Goal: Complete application form

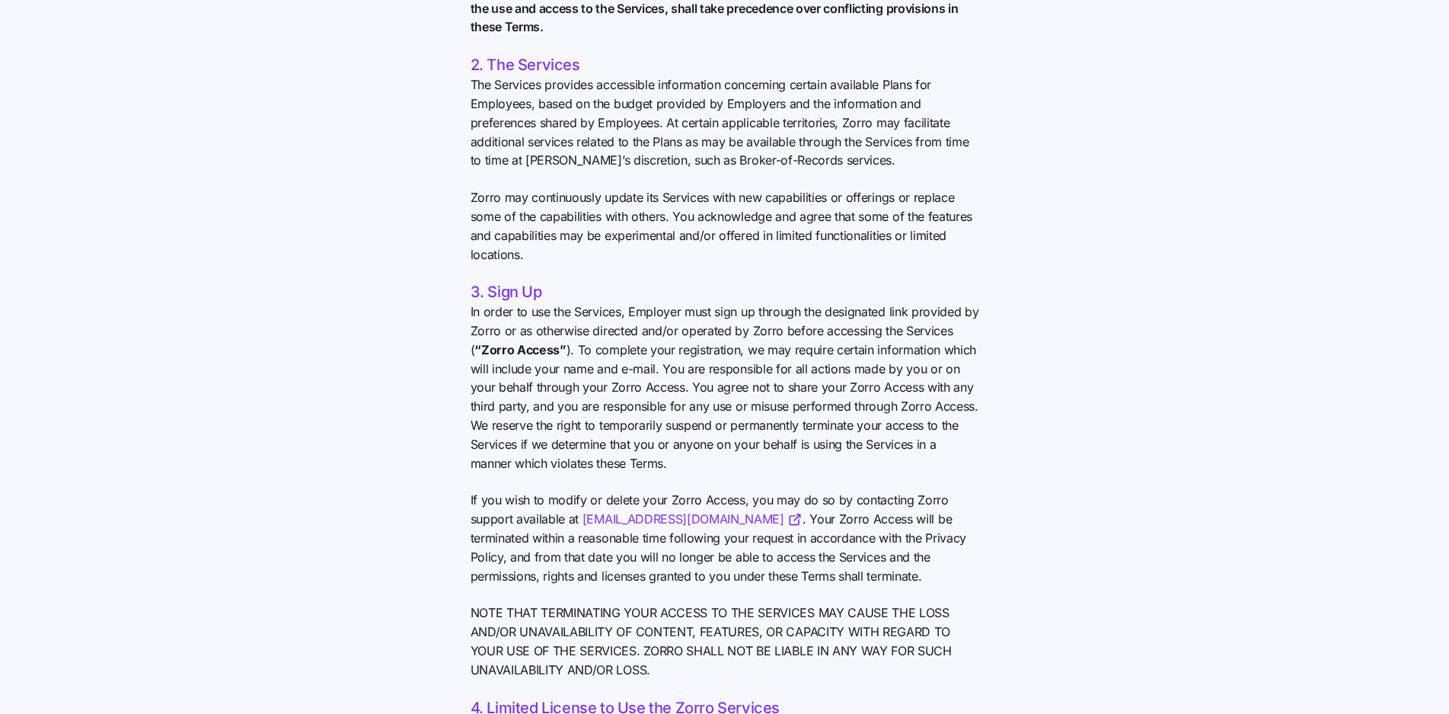
scroll to position [642, 0]
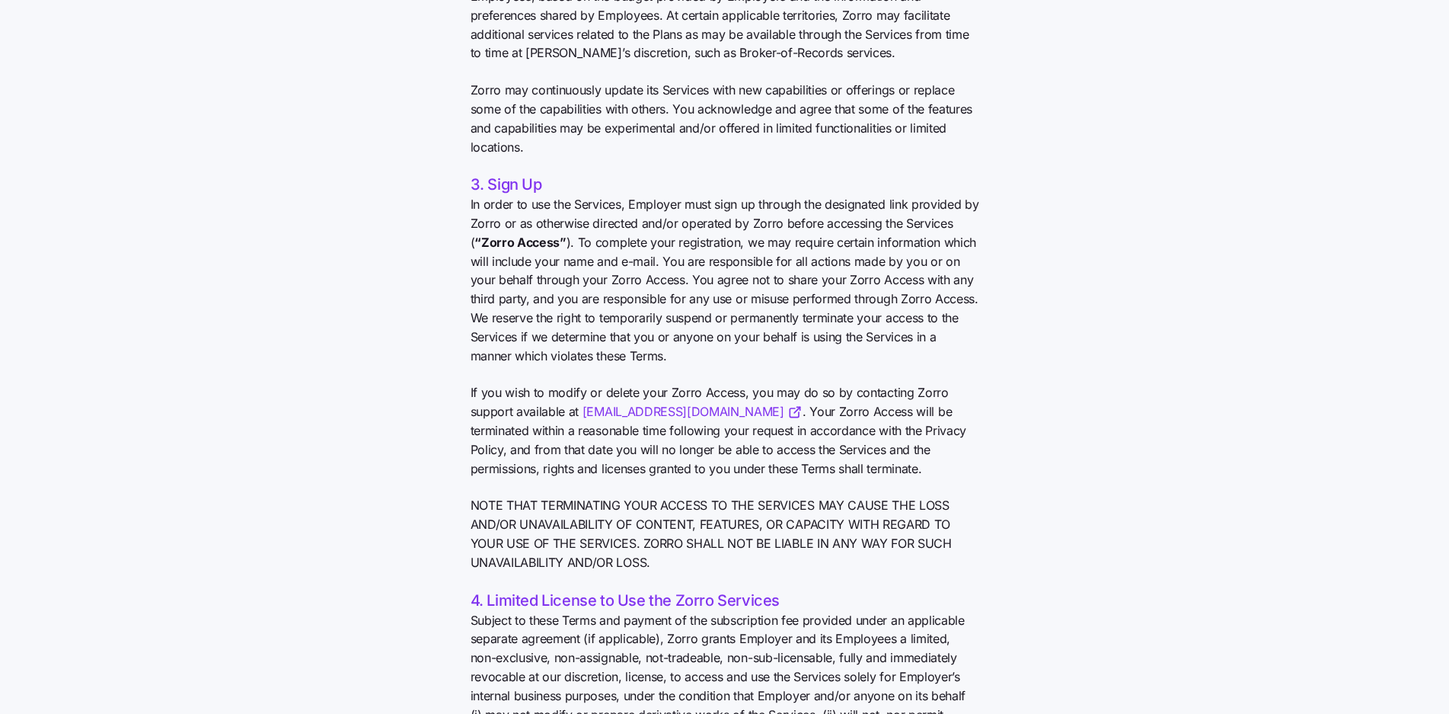
click at [647, 415] on link "[EMAIL_ADDRESS][DOMAIN_NAME]" at bounding box center [693, 411] width 220 height 19
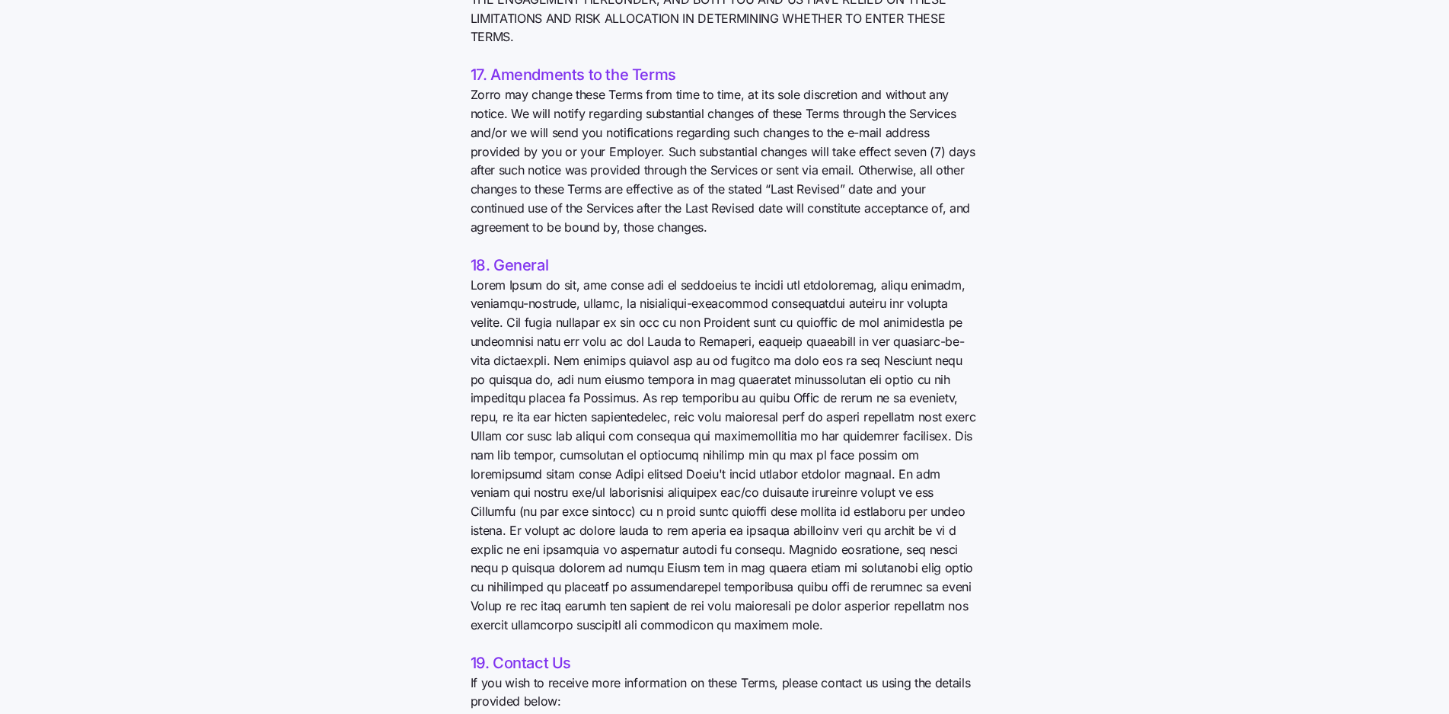
scroll to position [6040, 0]
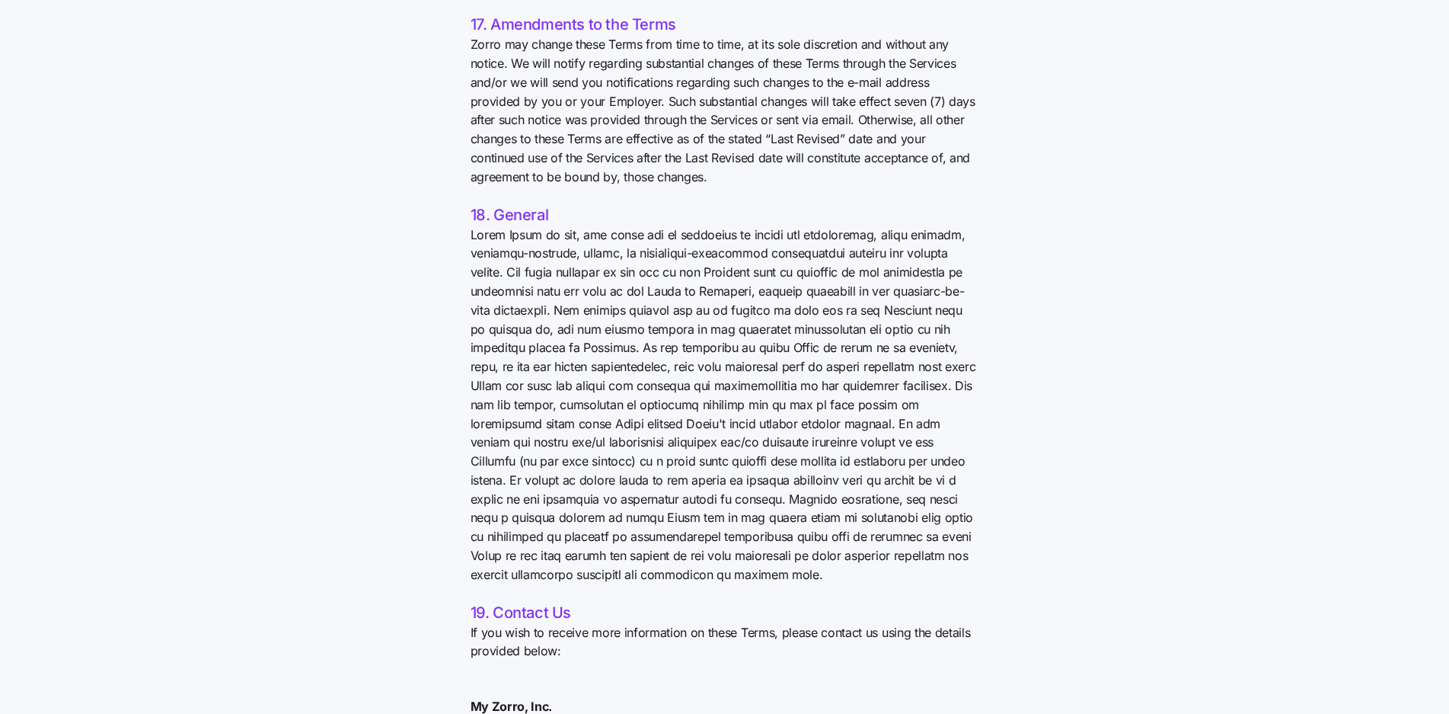
click at [551, 713] on link "contact@myzorro.co" at bounding box center [617, 725] width 220 height 19
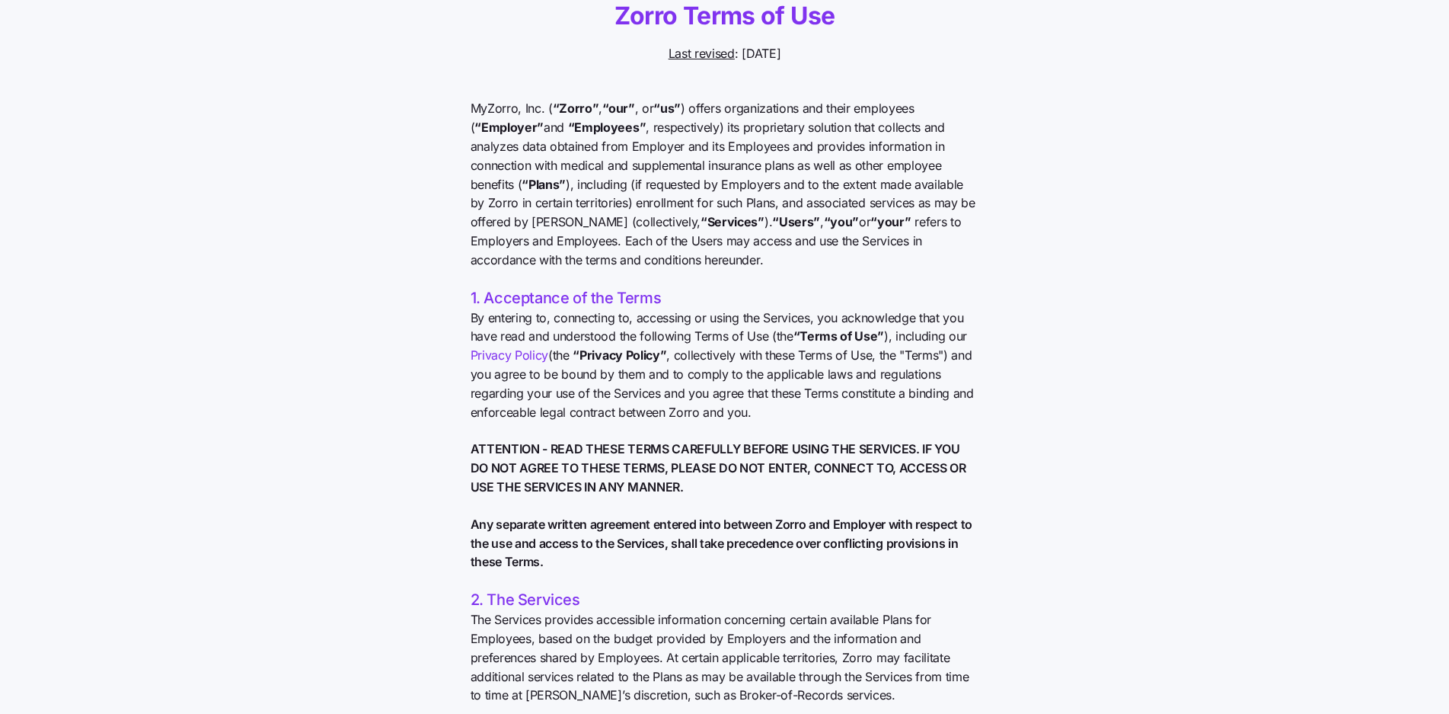
scroll to position [0, 0]
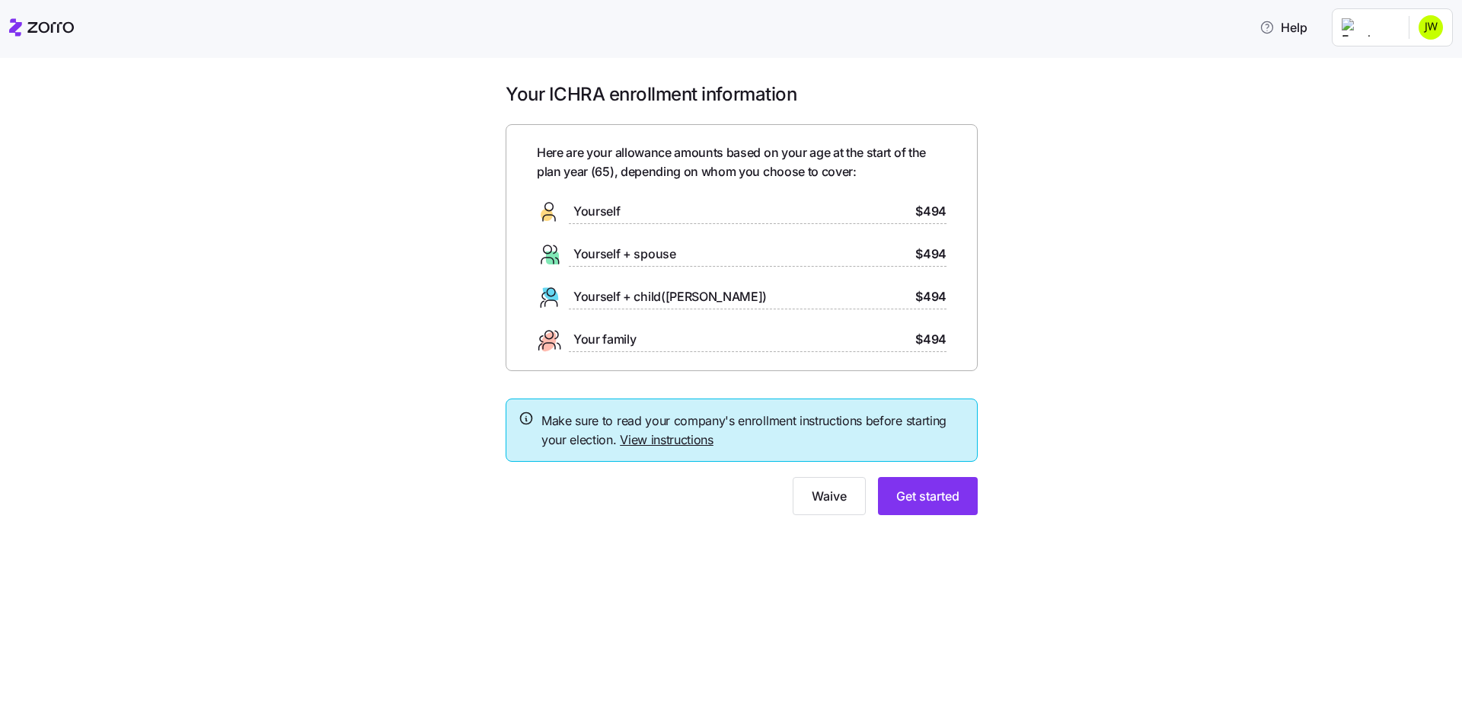
click at [656, 444] on link "View instructions" at bounding box center [667, 439] width 94 height 15
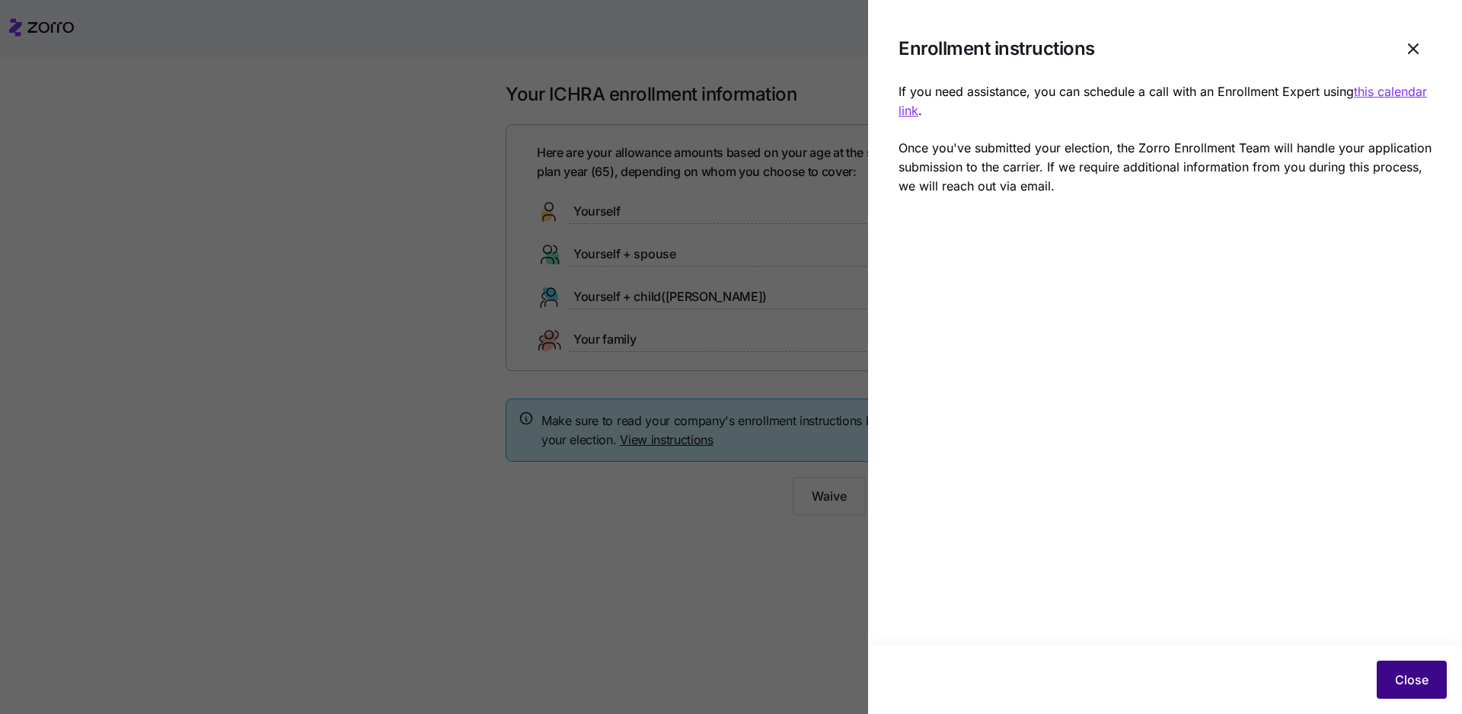
click at [1412, 685] on span "Close" at bounding box center [1412, 679] width 34 height 18
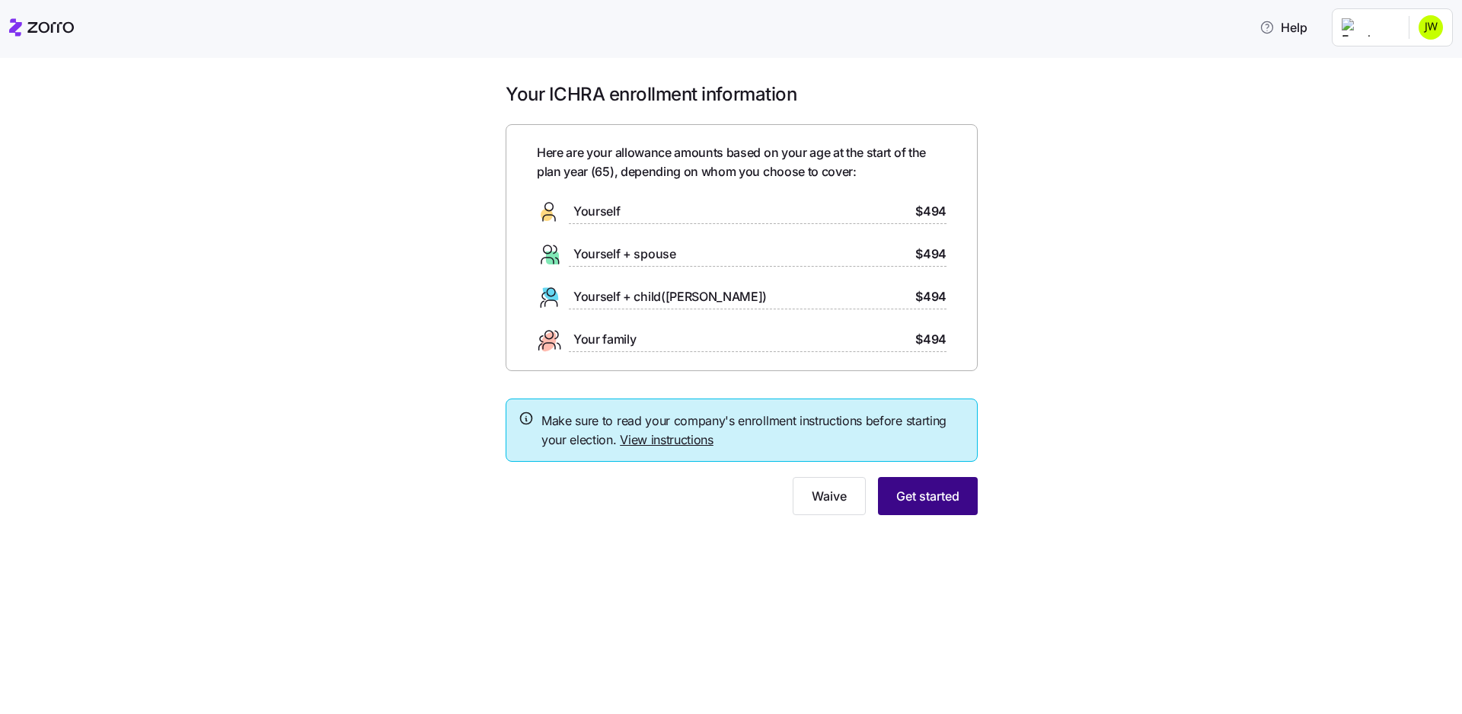
click at [921, 490] on span "Get started" at bounding box center [927, 496] width 63 height 18
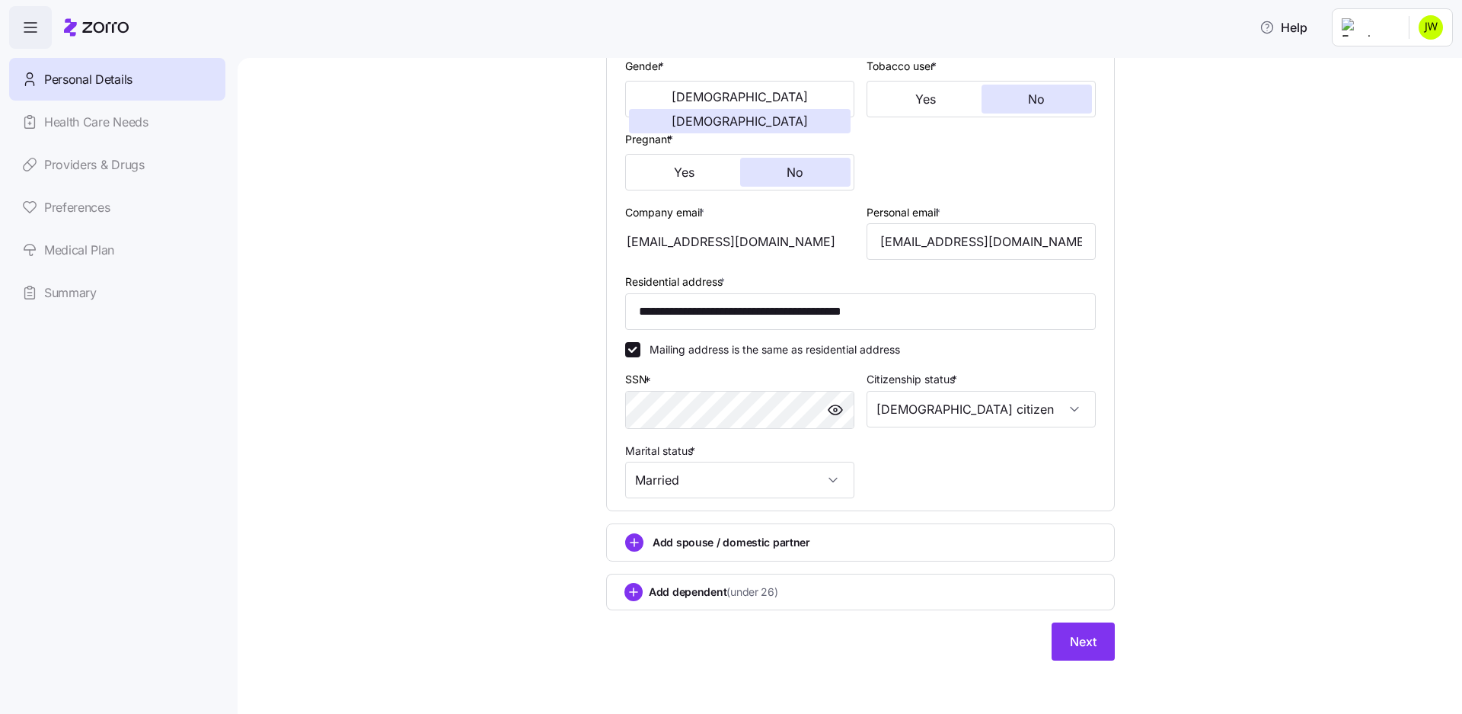
scroll to position [302, 0]
click at [1084, 638] on span "Next" at bounding box center [1083, 640] width 27 height 18
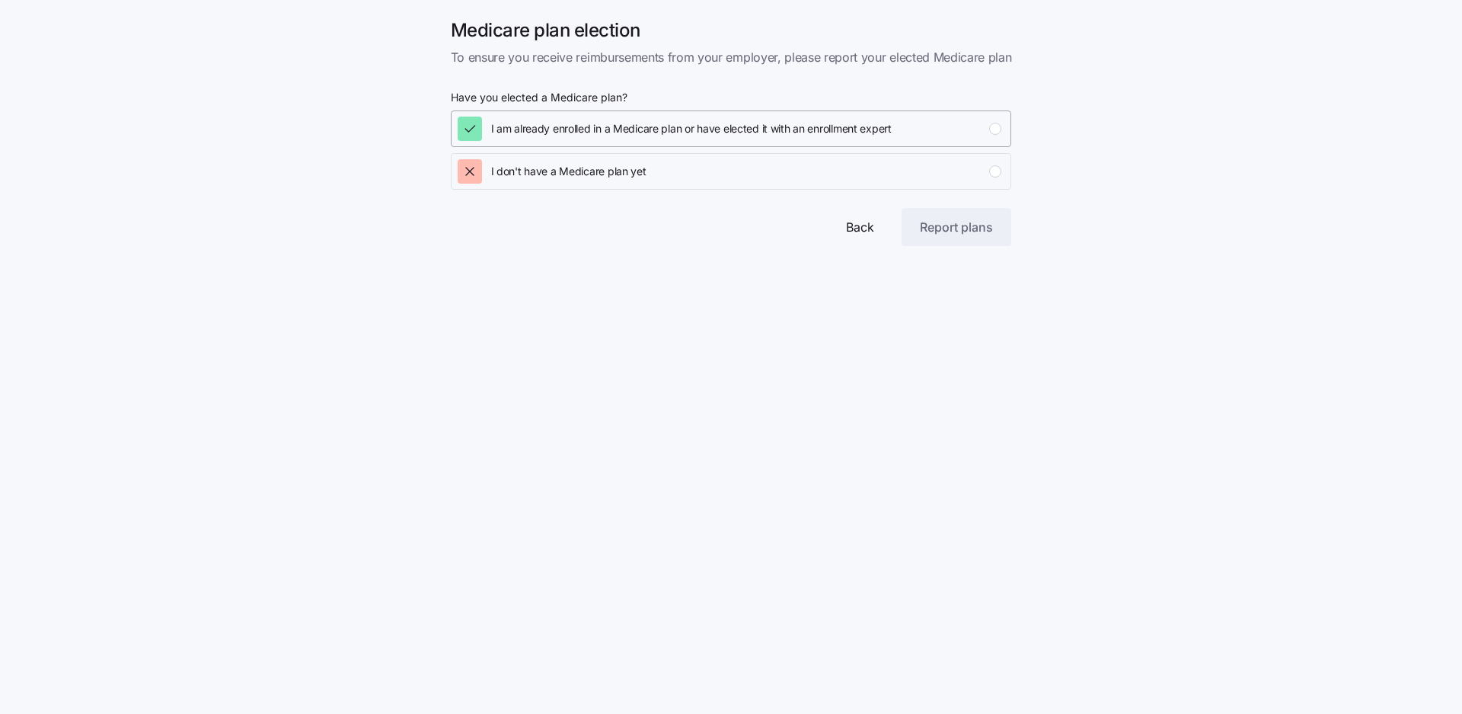
click at [995, 129] on div "button" at bounding box center [995, 129] width 12 height 12
click at [953, 228] on span "Report plans" at bounding box center [956, 227] width 73 height 18
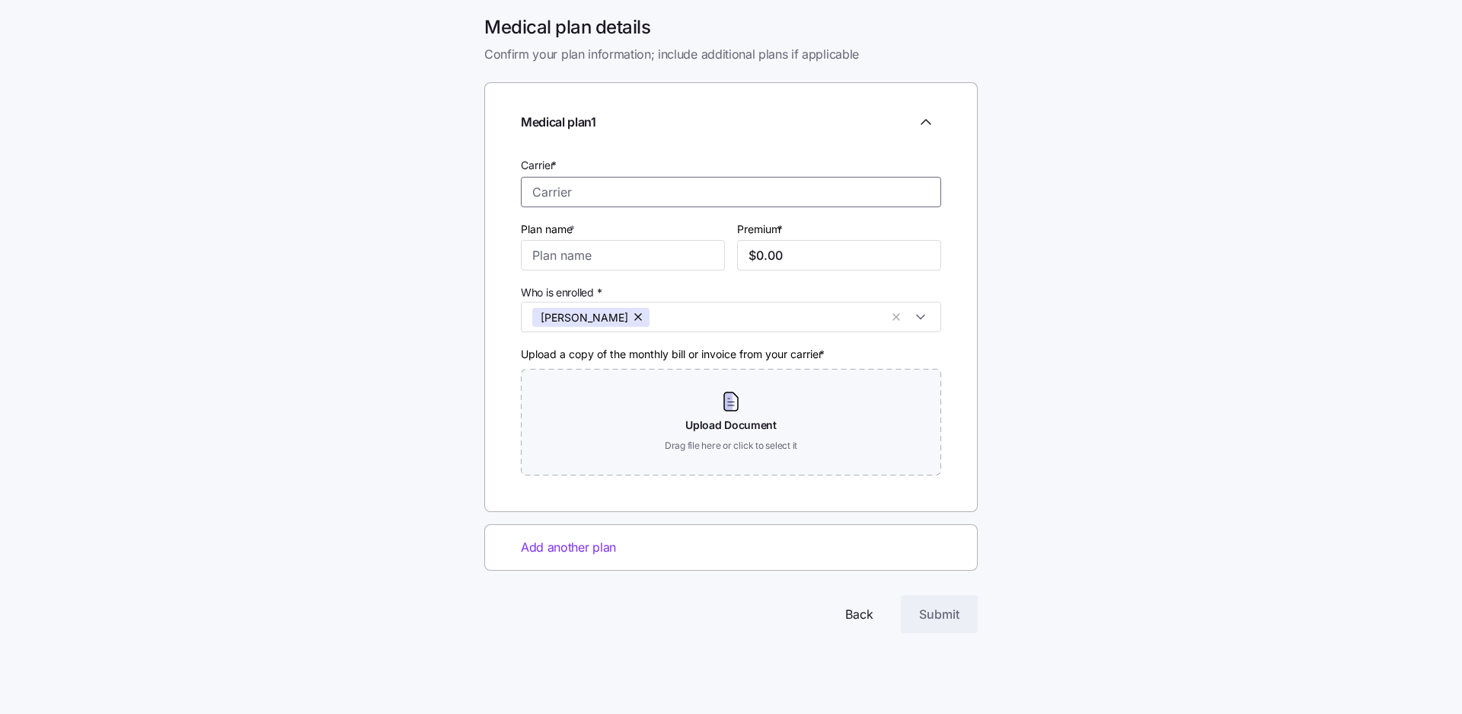
click at [581, 189] on input "Carrier *" at bounding box center [731, 192] width 420 height 30
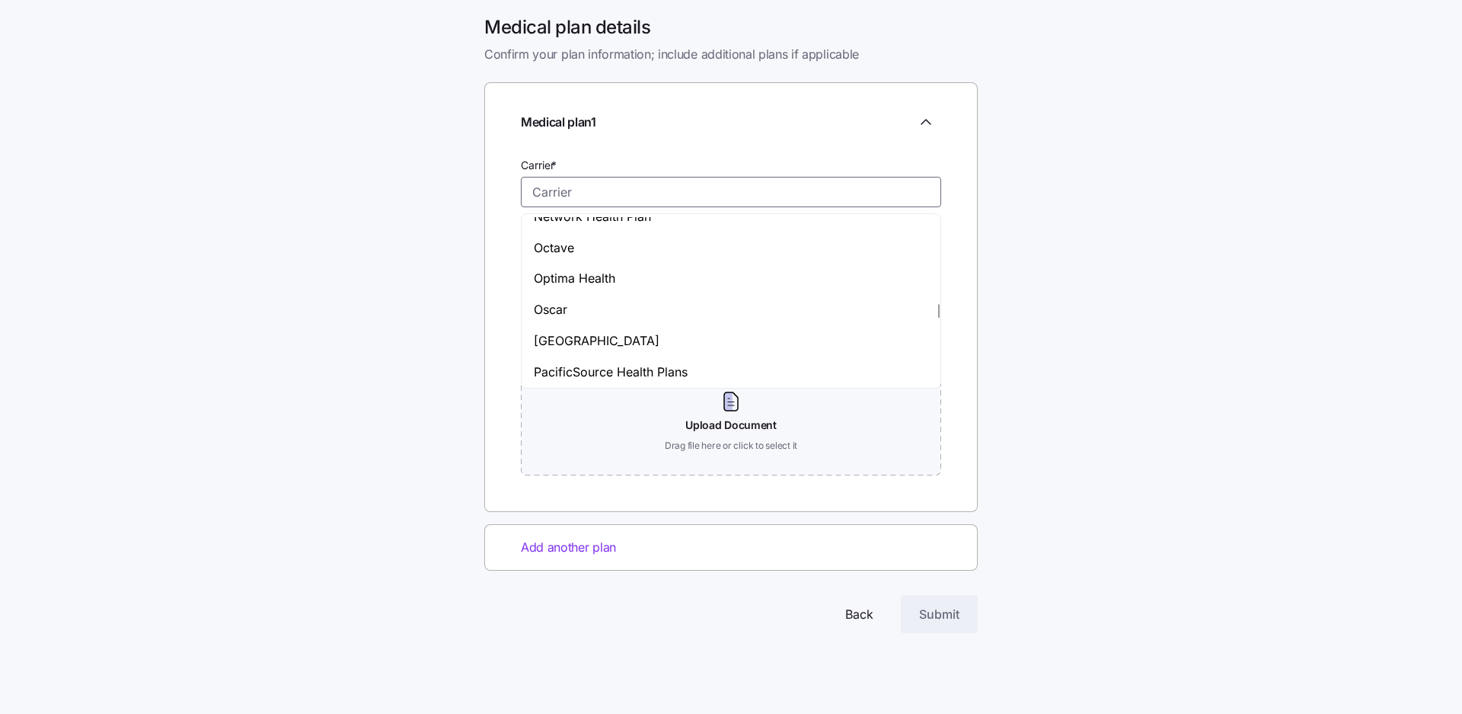
scroll to position [4373, 0]
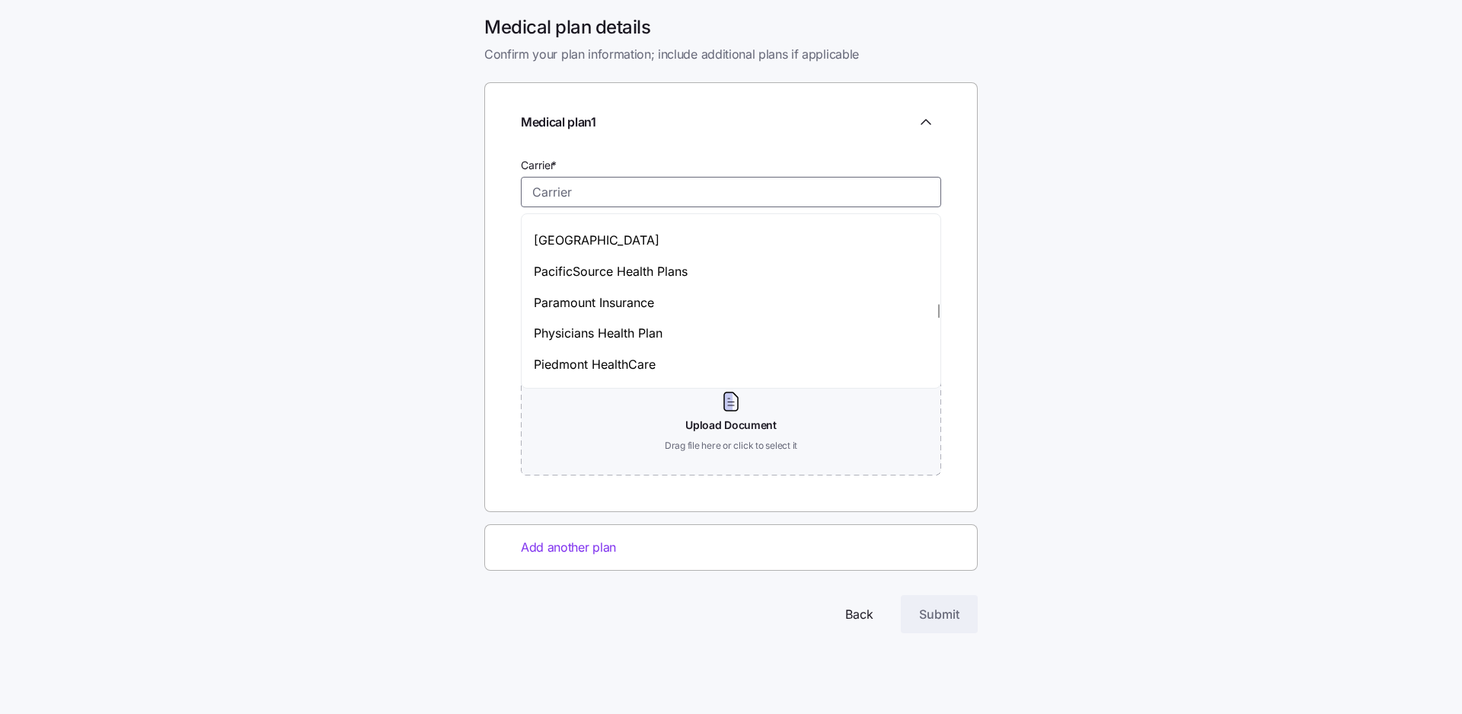
click at [609, 184] on input "Carrier *" at bounding box center [731, 192] width 420 height 30
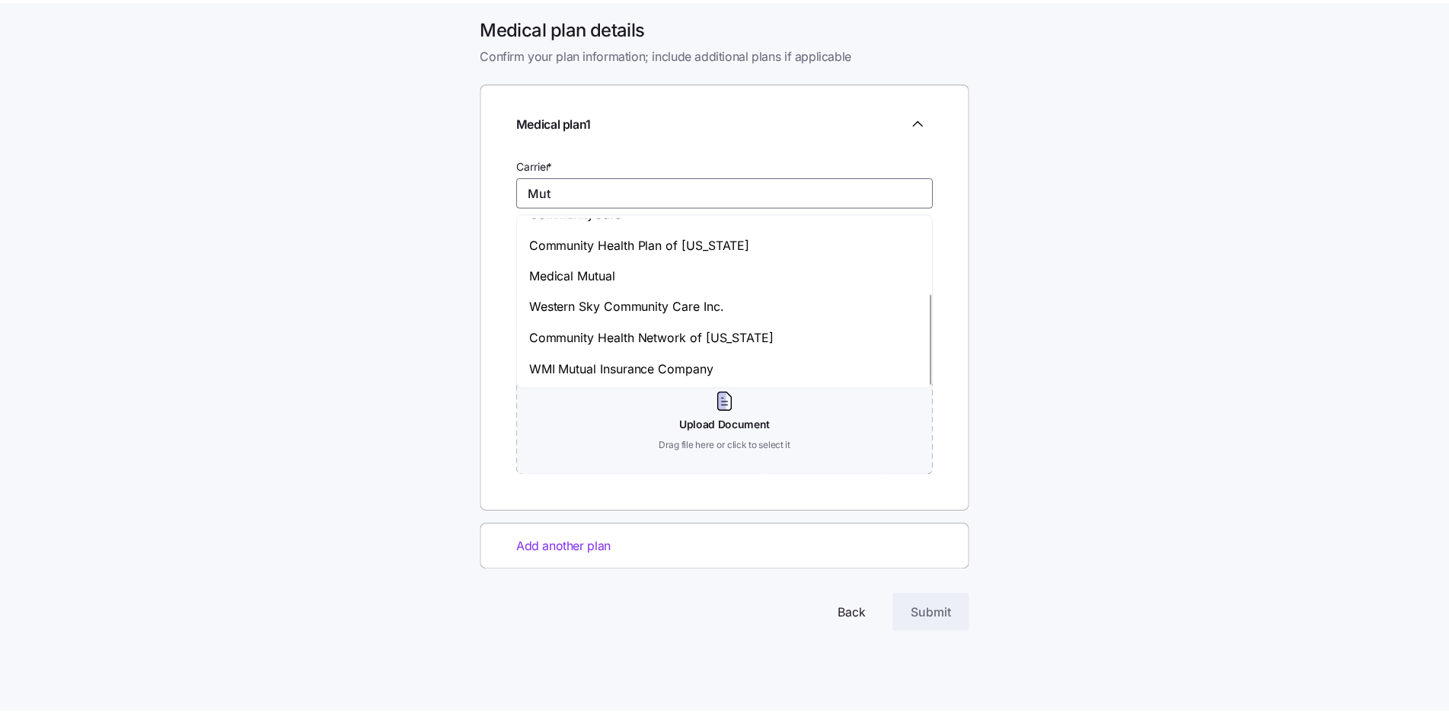
scroll to position [0, 0]
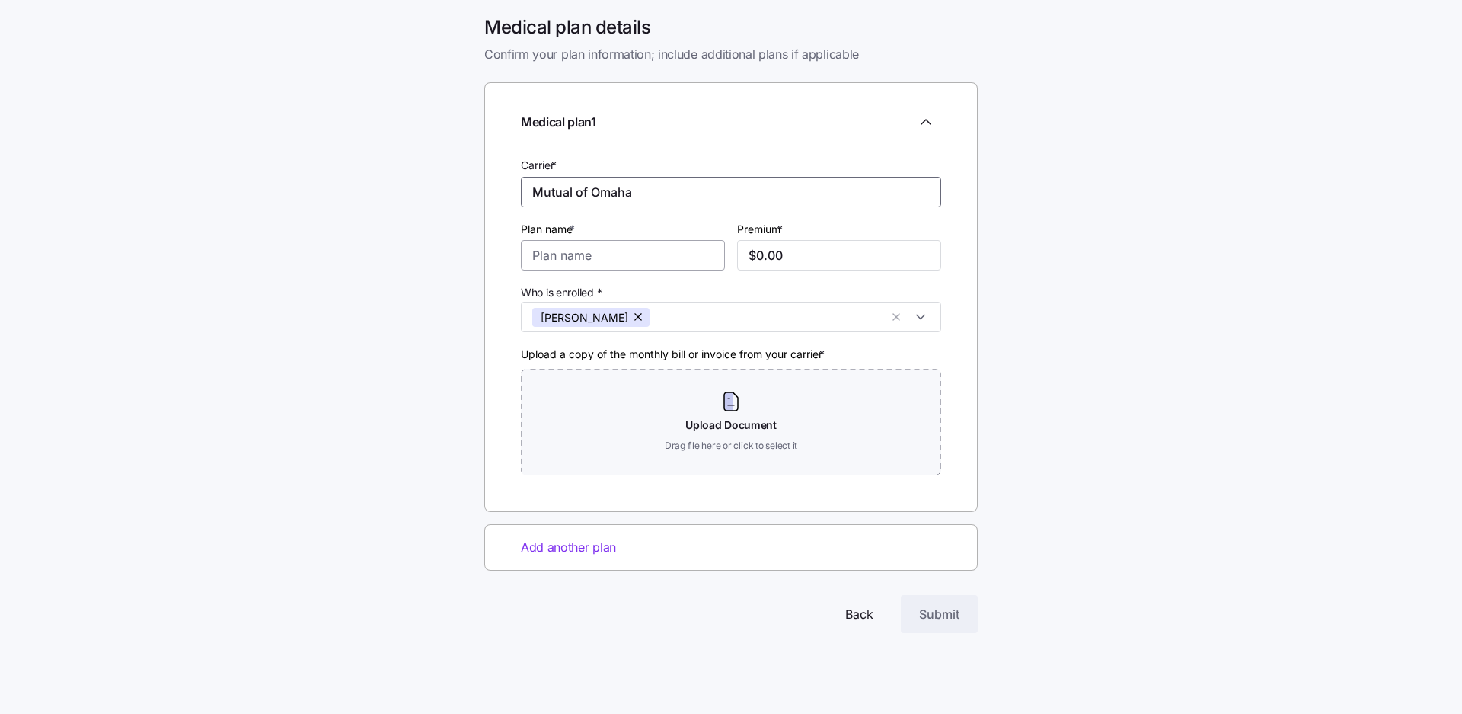
type input "Mutual of Omaha"
click at [614, 256] on input "Plan name *" at bounding box center [623, 255] width 204 height 30
type input "A and B"
click at [816, 255] on input "$0.00" at bounding box center [839, 255] width 204 height 30
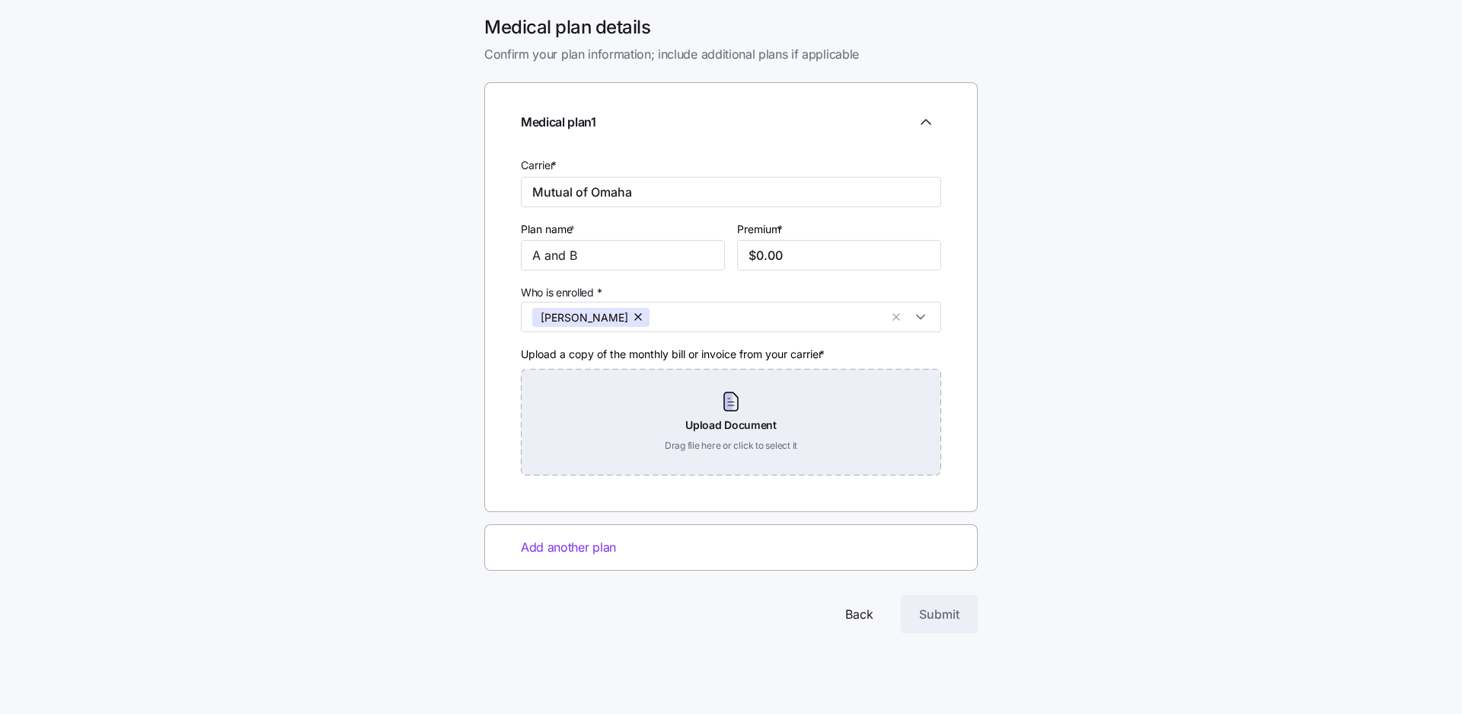
click at [733, 404] on div "Upload Document Drag file here or click to select it" at bounding box center [731, 422] width 420 height 107
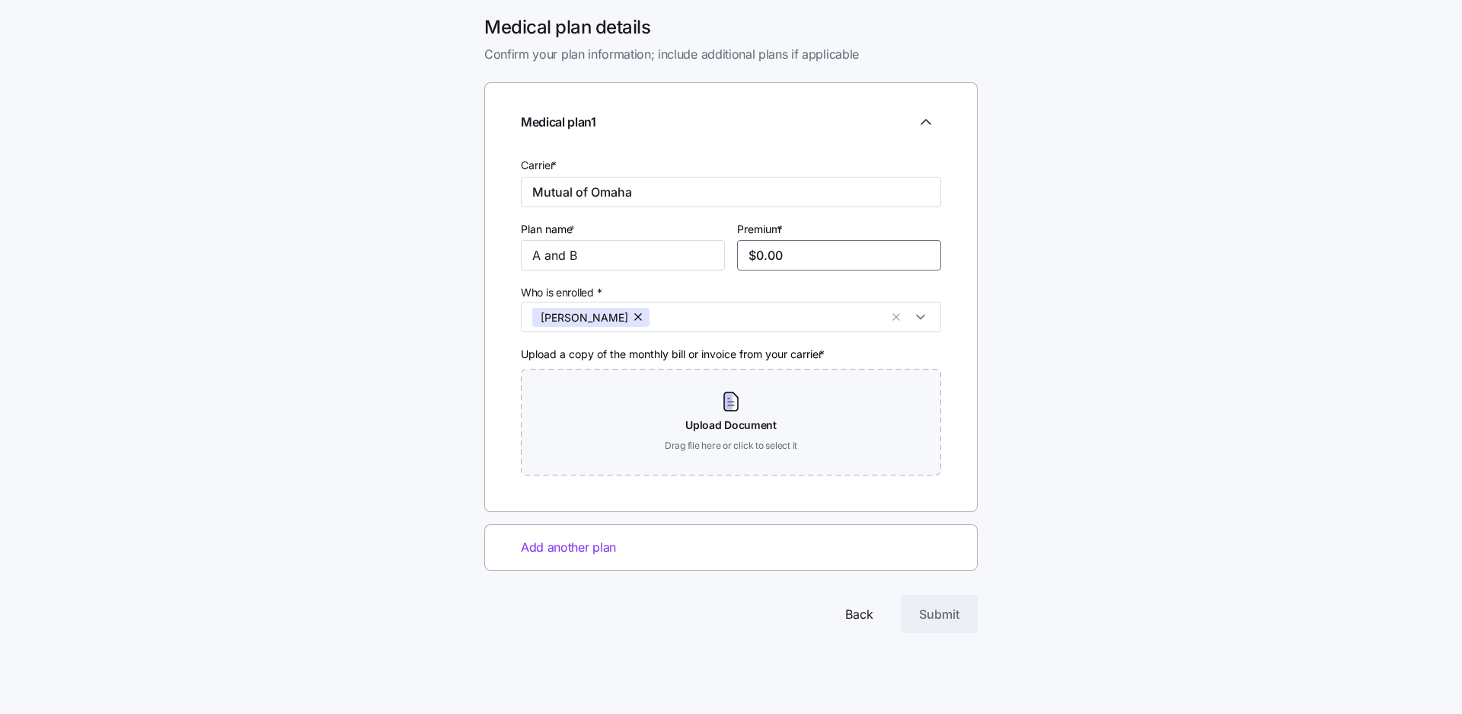
click at [795, 258] on input "$0.00" at bounding box center [839, 255] width 204 height 30
type input "$0.00"
type input "$125.98"
click at [1056, 360] on div "Medical plan details Confirm your plan information; include additional plans if…" at bounding box center [731, 342] width 1462 height 654
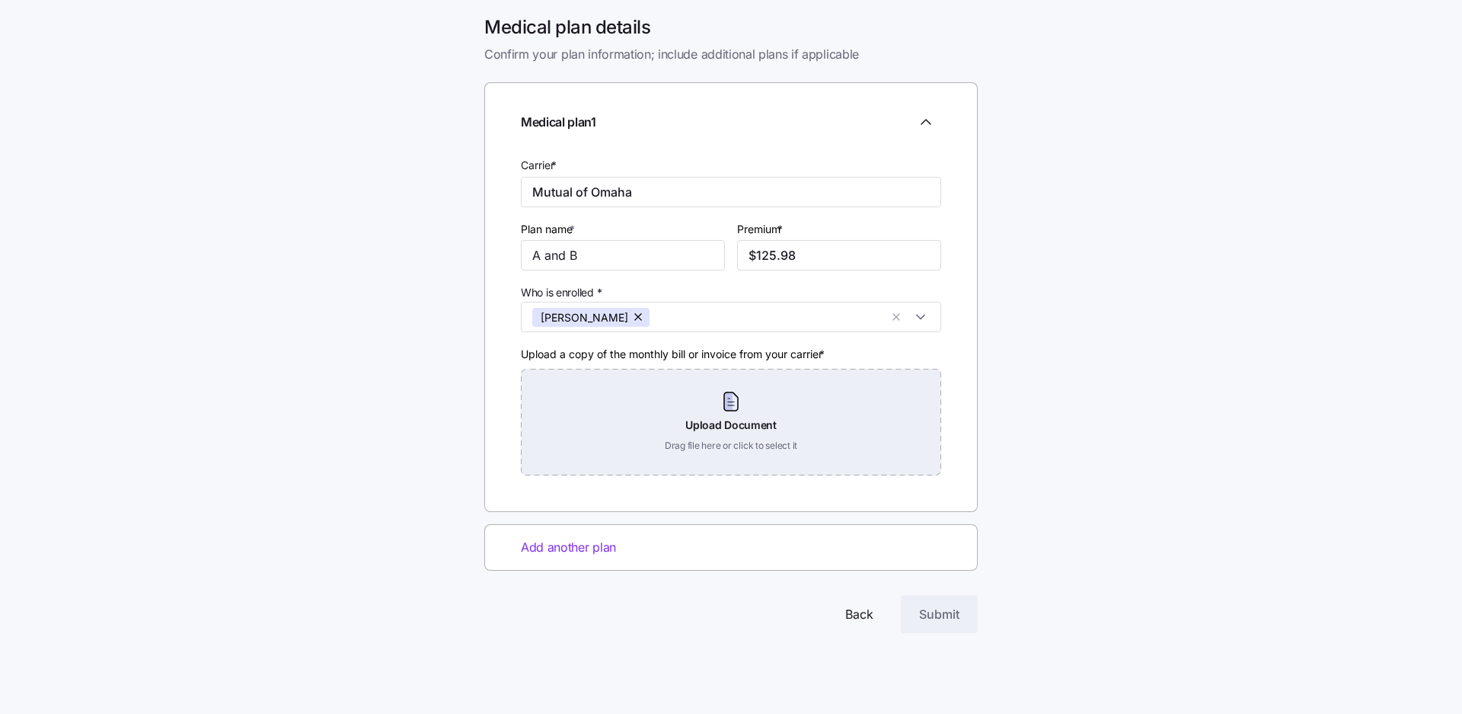
click at [736, 401] on div "Upload Document Drag file here or click to select it" at bounding box center [731, 422] width 420 height 107
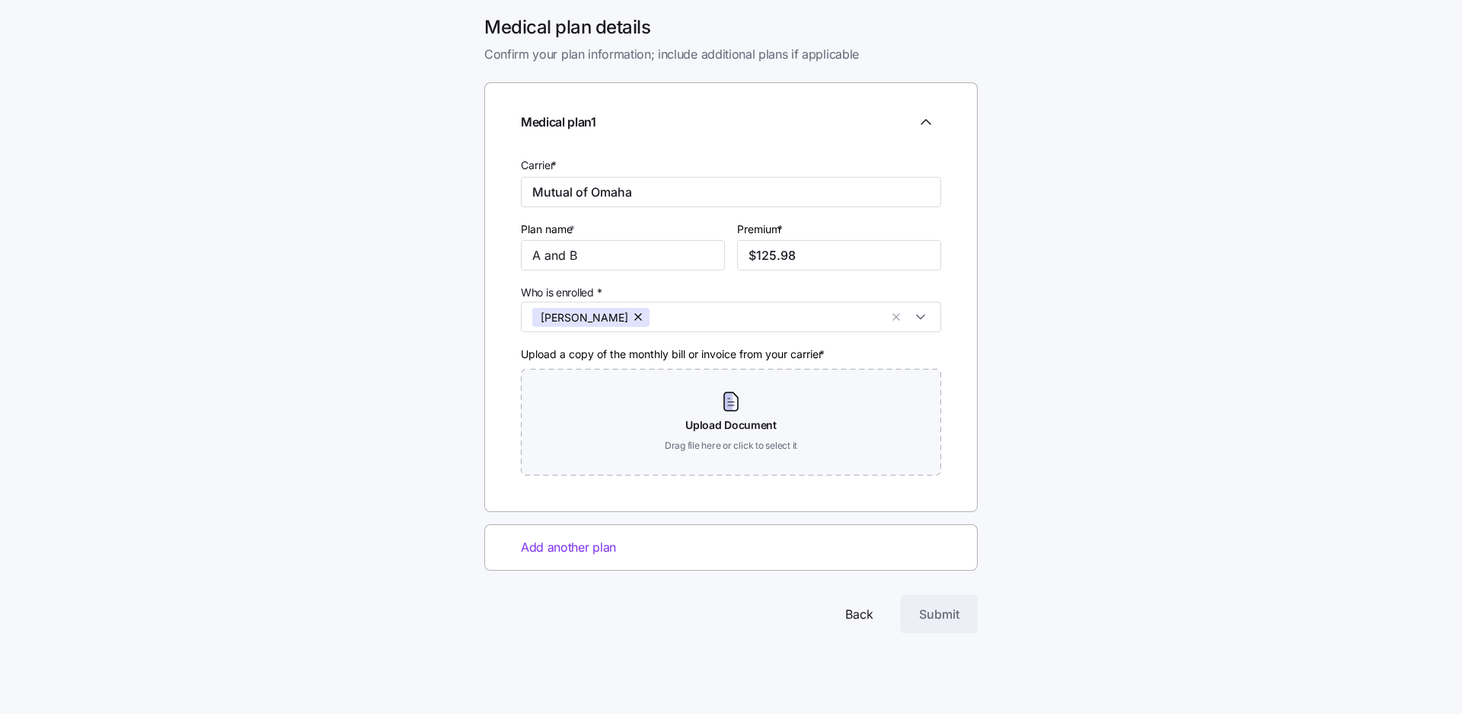
click at [598, 549] on span "Add another plan" at bounding box center [568, 547] width 95 height 19
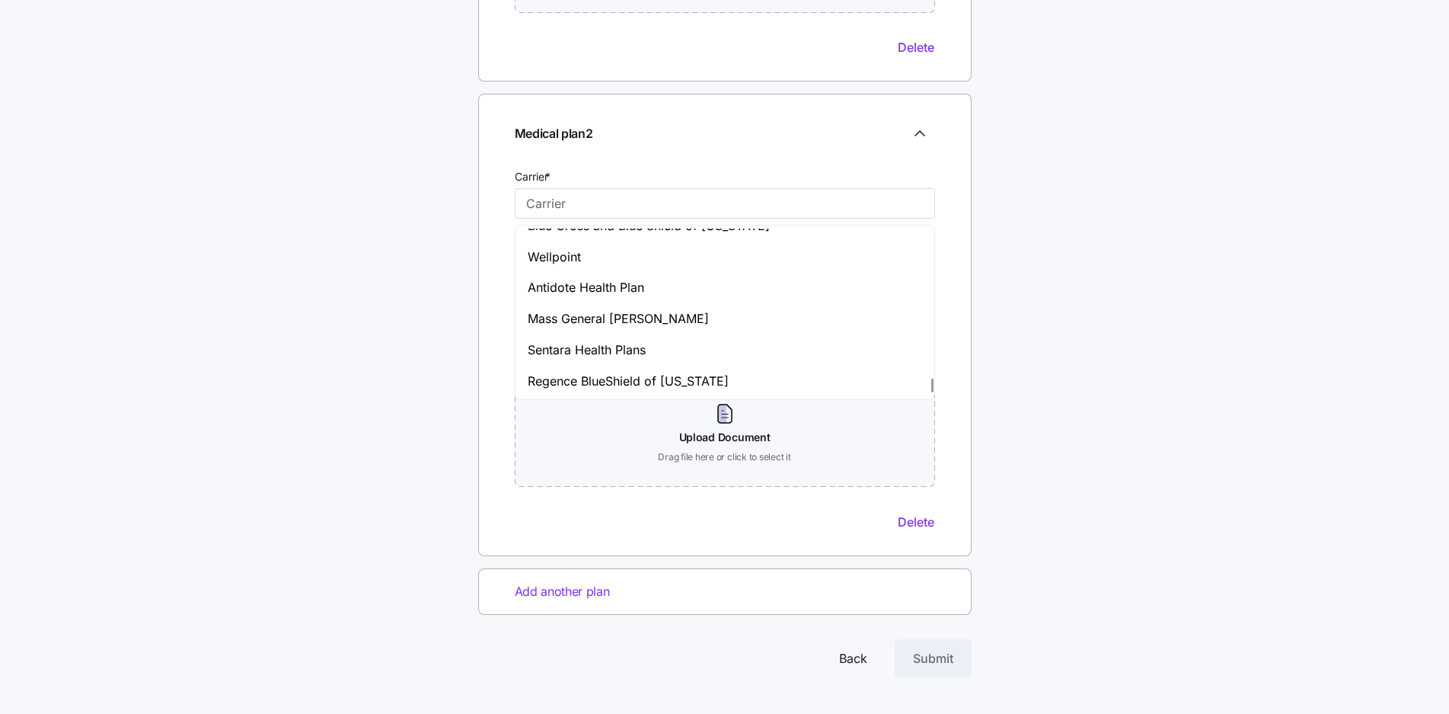
scroll to position [7484, 0]
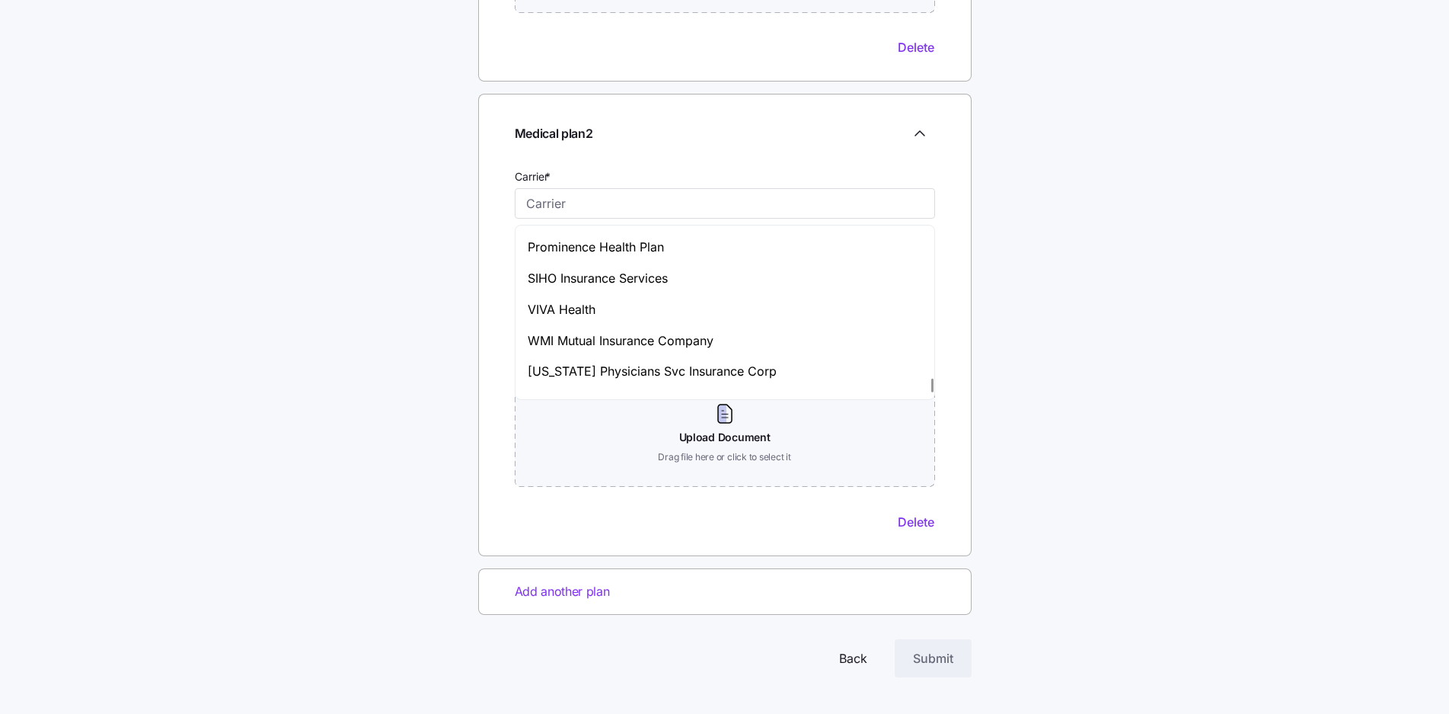
click at [931, 392] on div at bounding box center [932, 385] width 2 height 14
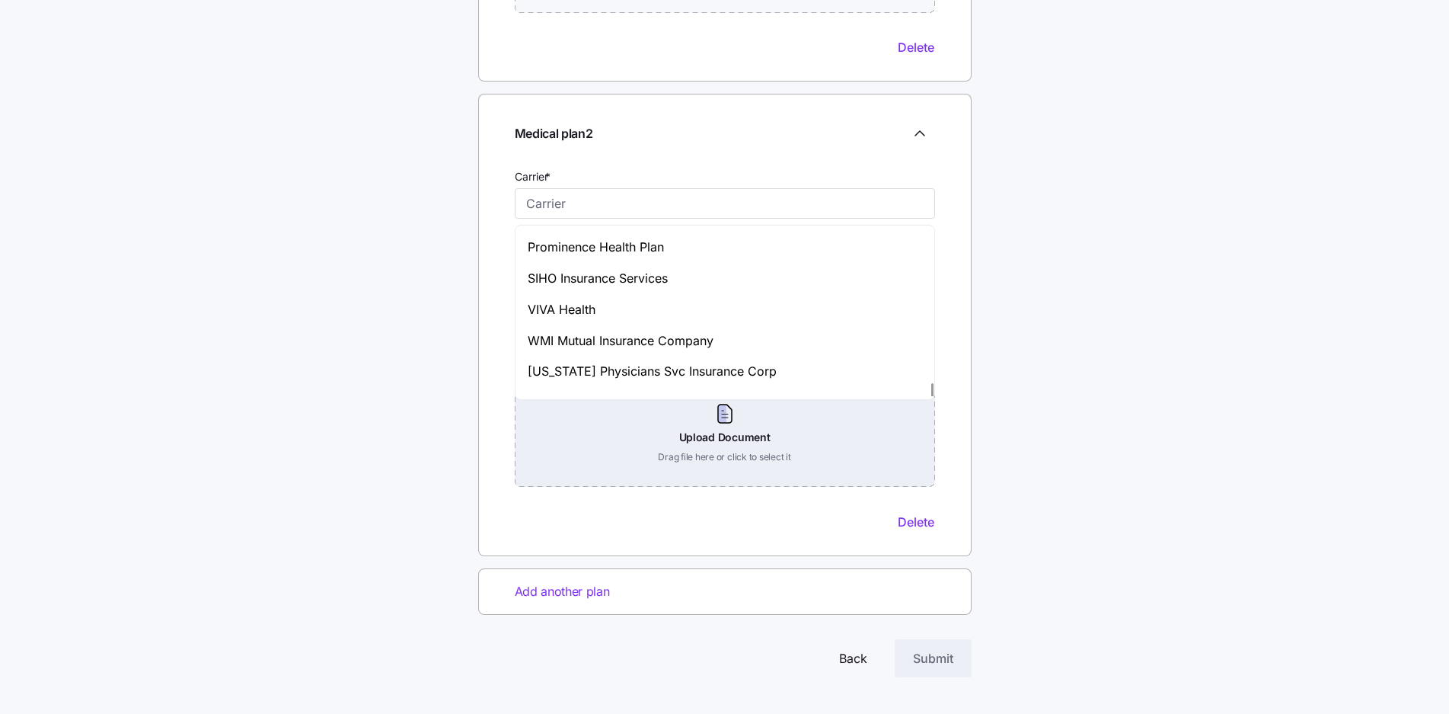
scroll to position [7723, 0]
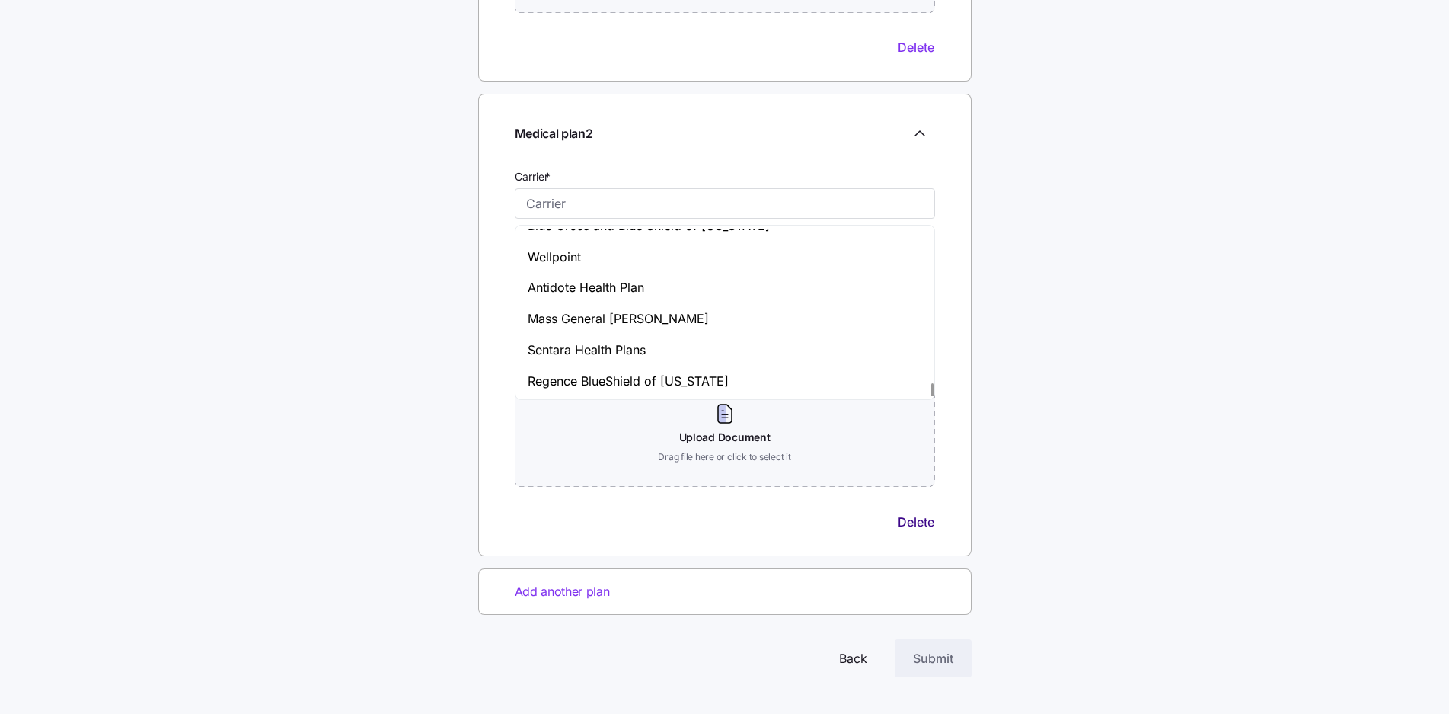
click at [918, 527] on span "Delete" at bounding box center [916, 521] width 37 height 18
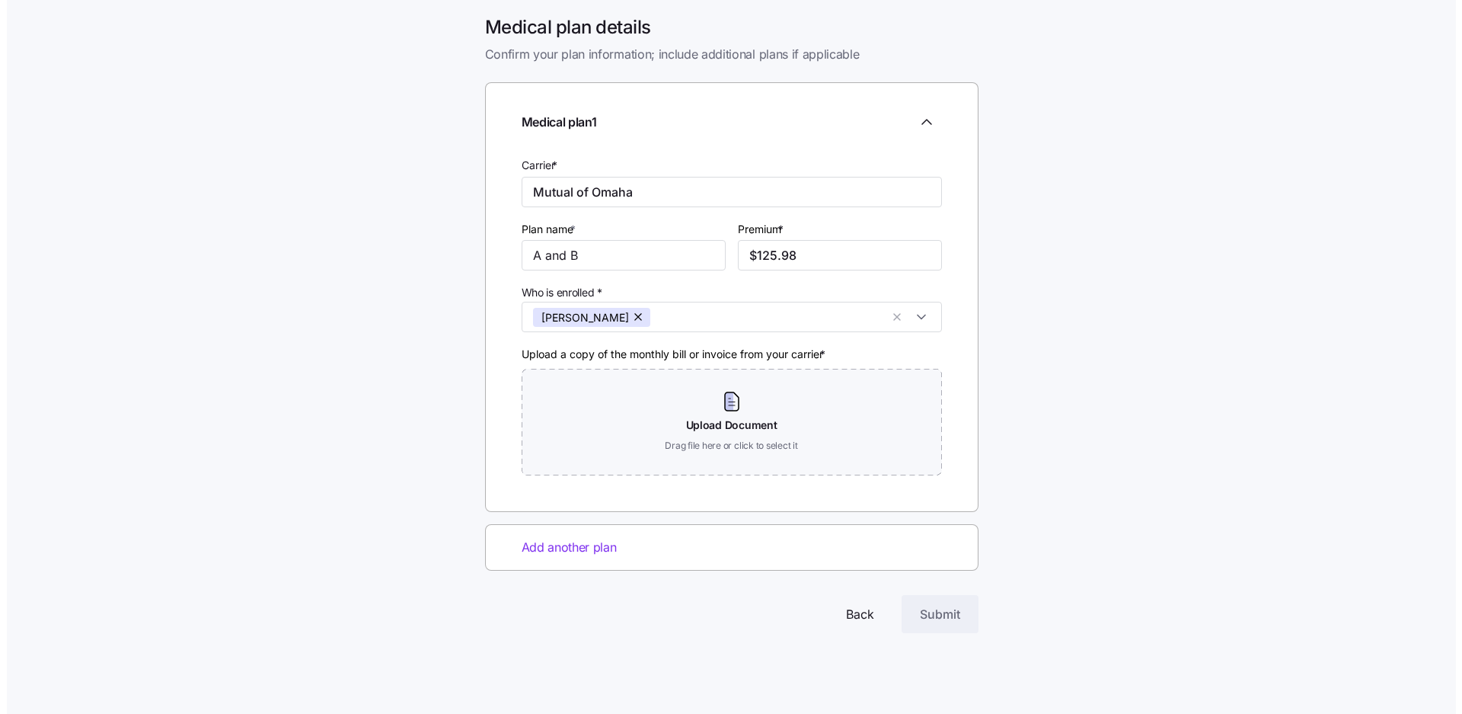
scroll to position [0, 0]
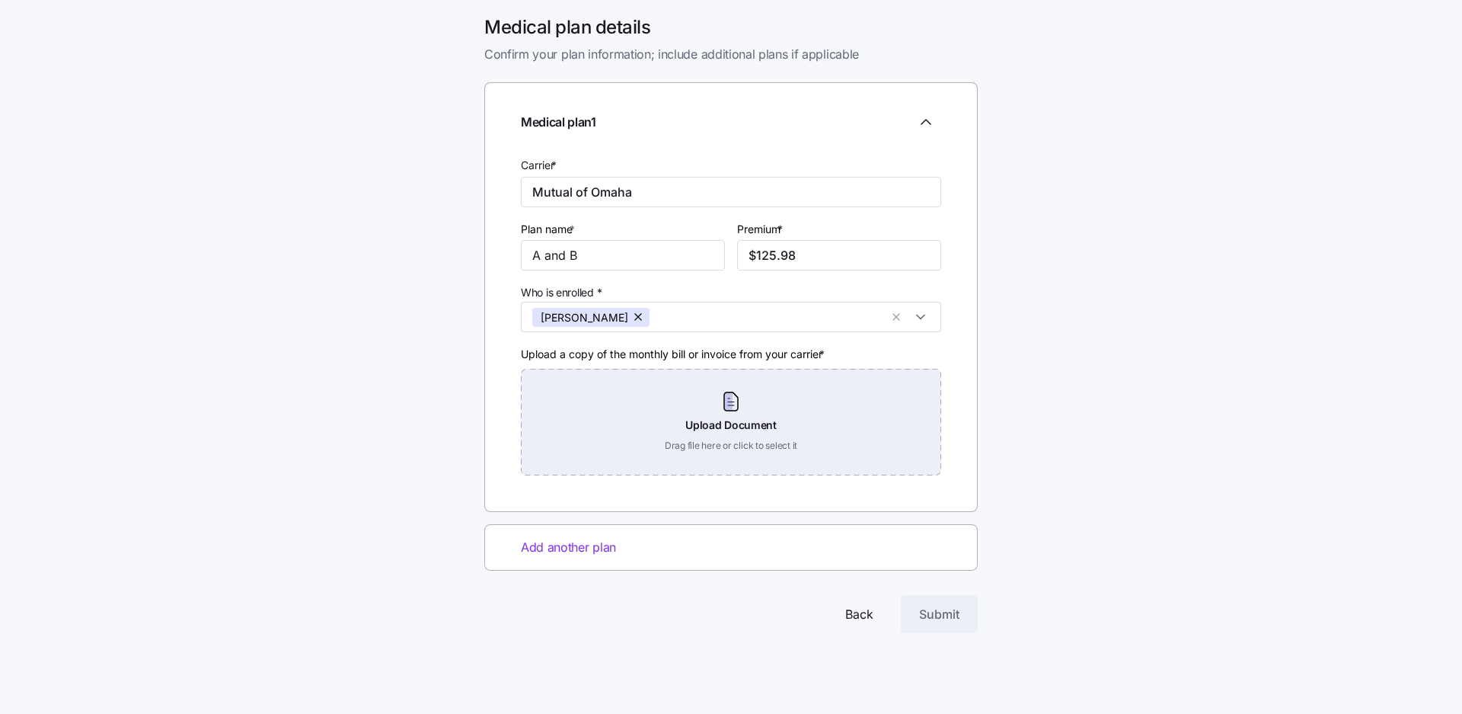
drag, startPoint x: 683, startPoint y: 426, endPoint x: 657, endPoint y: 412, distance: 29.3
click at [657, 412] on div "Upload Document Drag file here or click to select it" at bounding box center [731, 422] width 420 height 107
drag, startPoint x: 771, startPoint y: 417, endPoint x: 720, endPoint y: 407, distance: 51.8
click at [567, 420] on div "Upload Document Drag file here or click to select it" at bounding box center [731, 422] width 420 height 107
